Goal: Obtain resource: Download file/media

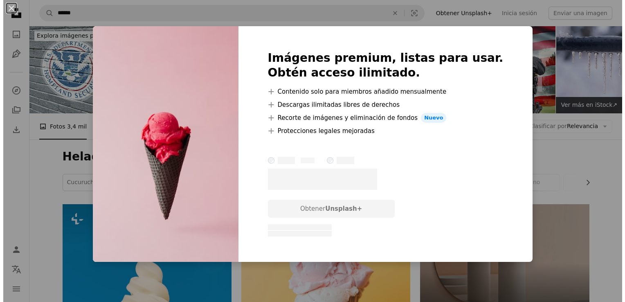
scroll to position [818, 0]
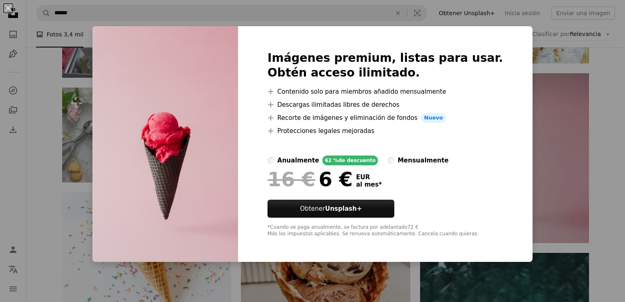
click at [539, 207] on div "An X shape Imágenes premium, listas para usar. Obtén acceso ilimitado. A plus s…" at bounding box center [312, 151] width 625 height 302
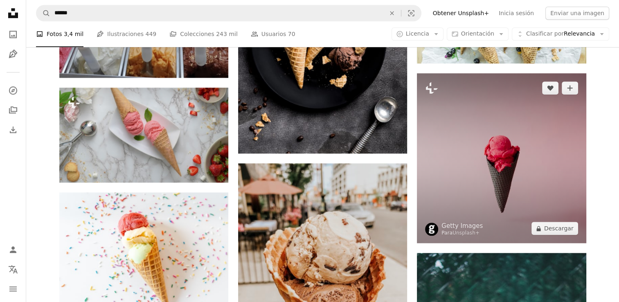
drag, startPoint x: 460, startPoint y: 124, endPoint x: 452, endPoint y: 126, distance: 8.7
click at [452, 126] on img at bounding box center [501, 158] width 169 height 170
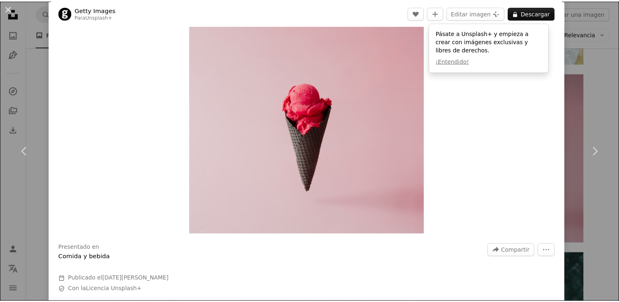
scroll to position [41, 0]
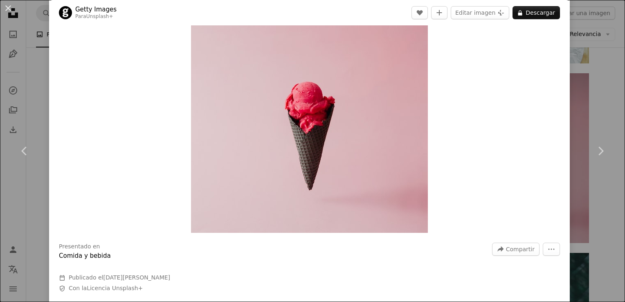
click at [588, 85] on div "An X shape Chevron left Chevron right Getty Images Para Unsplash+ A heart A plu…" at bounding box center [312, 151] width 625 height 302
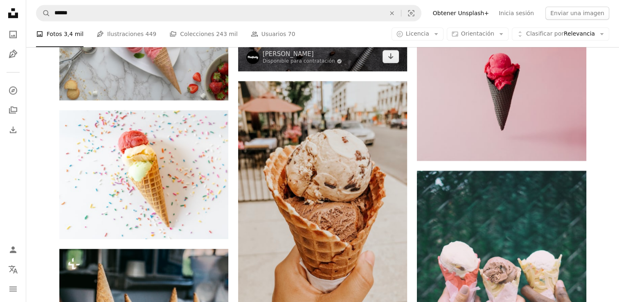
scroll to position [941, 0]
